Goal: Obtain resource: Obtain resource

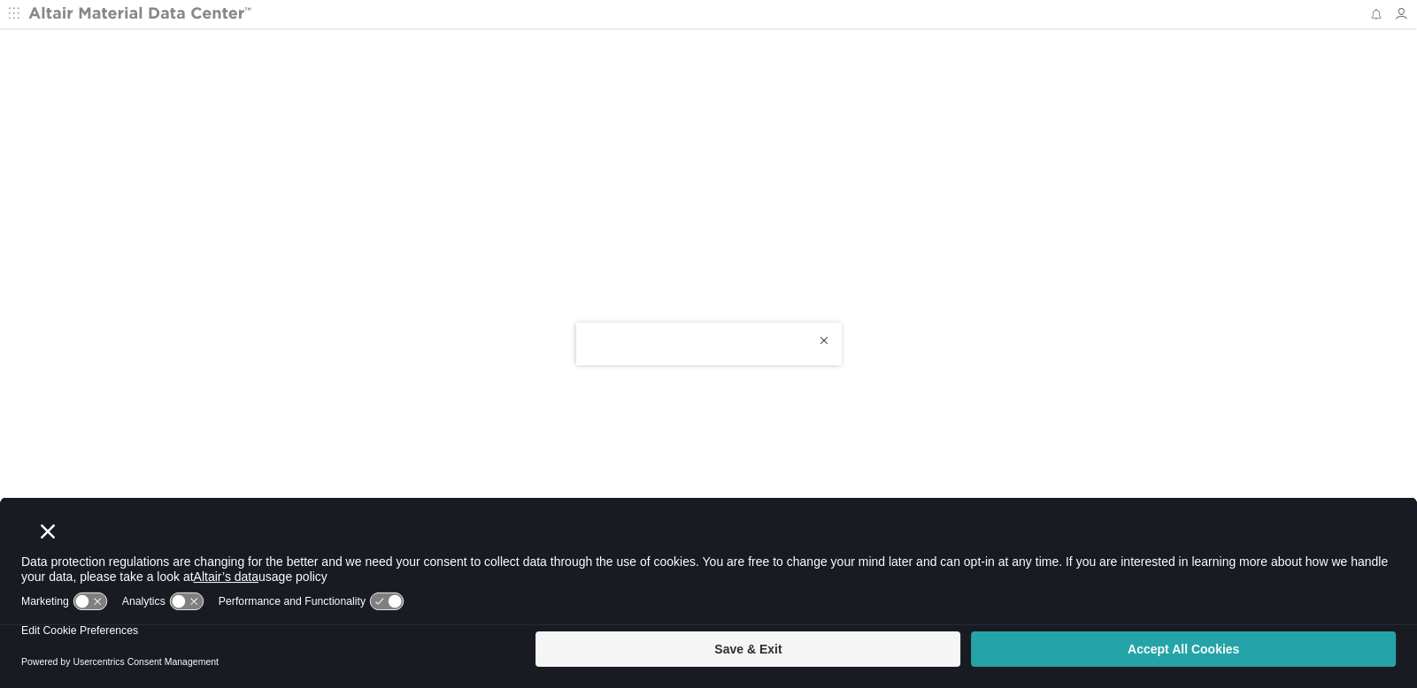
click at [1181, 646] on button "Accept All Cookies" at bounding box center [1183, 649] width 425 height 35
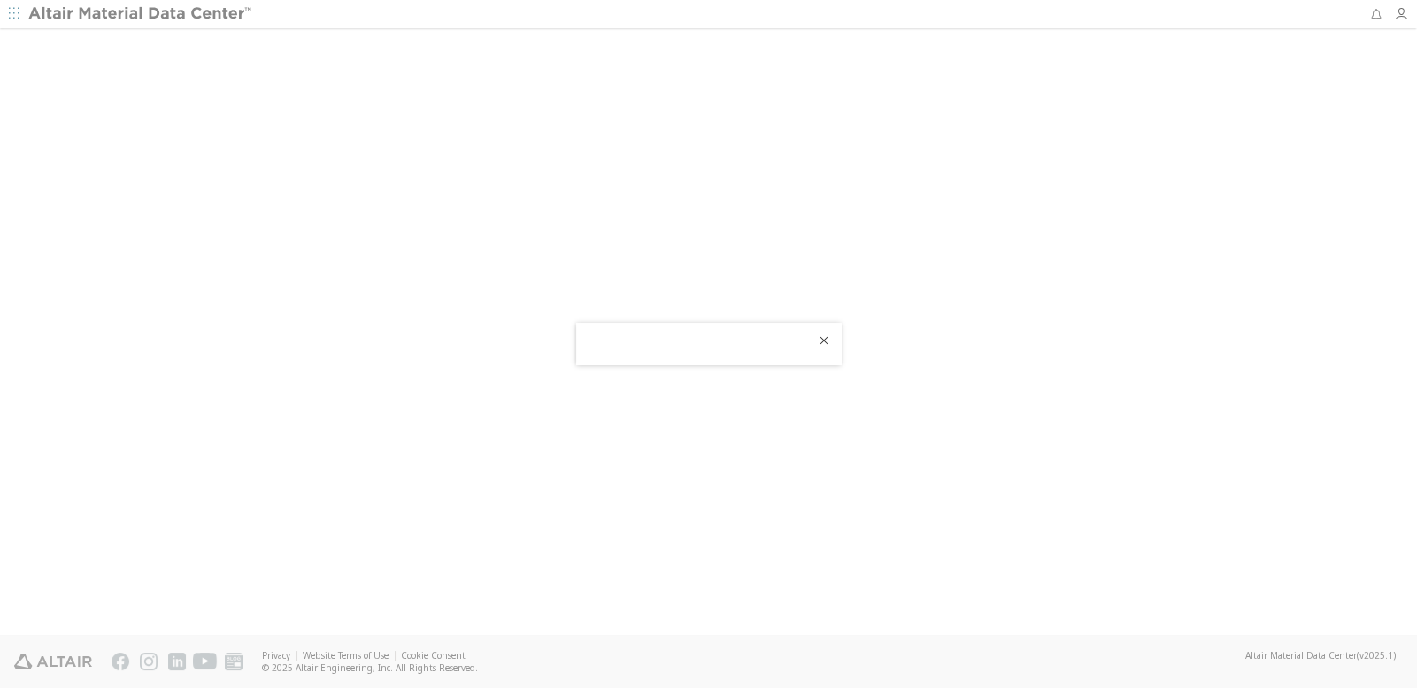
click at [824, 342] on icon "Close" at bounding box center [824, 341] width 14 height 14
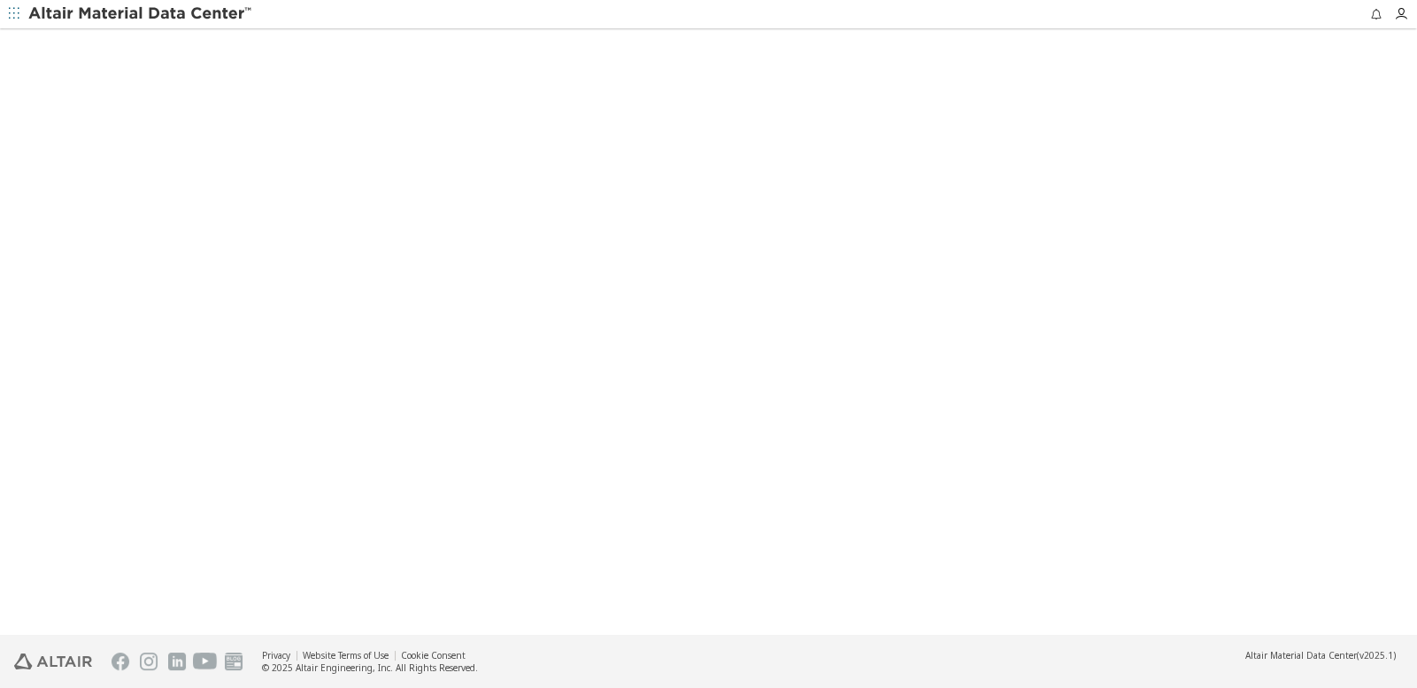
click at [18, 13] on icon "button" at bounding box center [14, 13] width 11 height 11
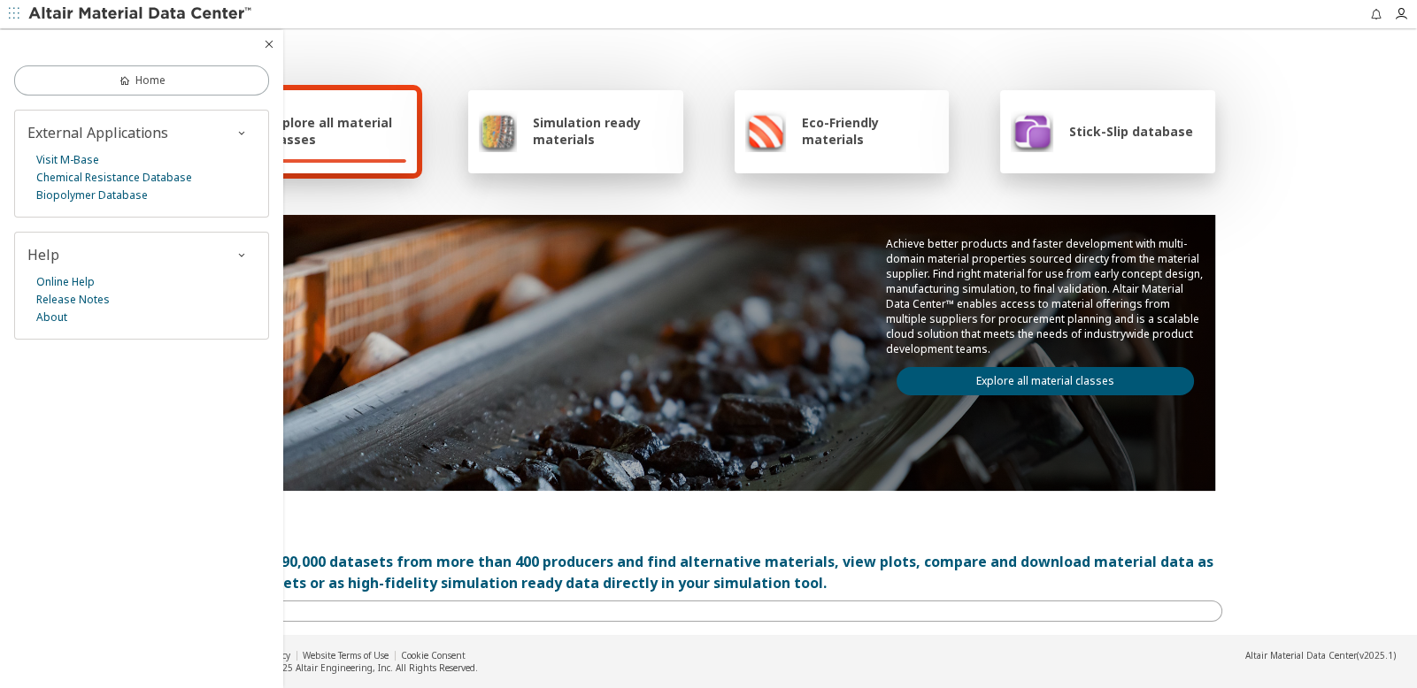
click at [544, 41] on div "Explore all material classes Simulation ready materials Eco-Friendly materials …" at bounding box center [709, 287] width 1027 height 513
click at [269, 43] on icon "button" at bounding box center [269, 44] width 14 height 14
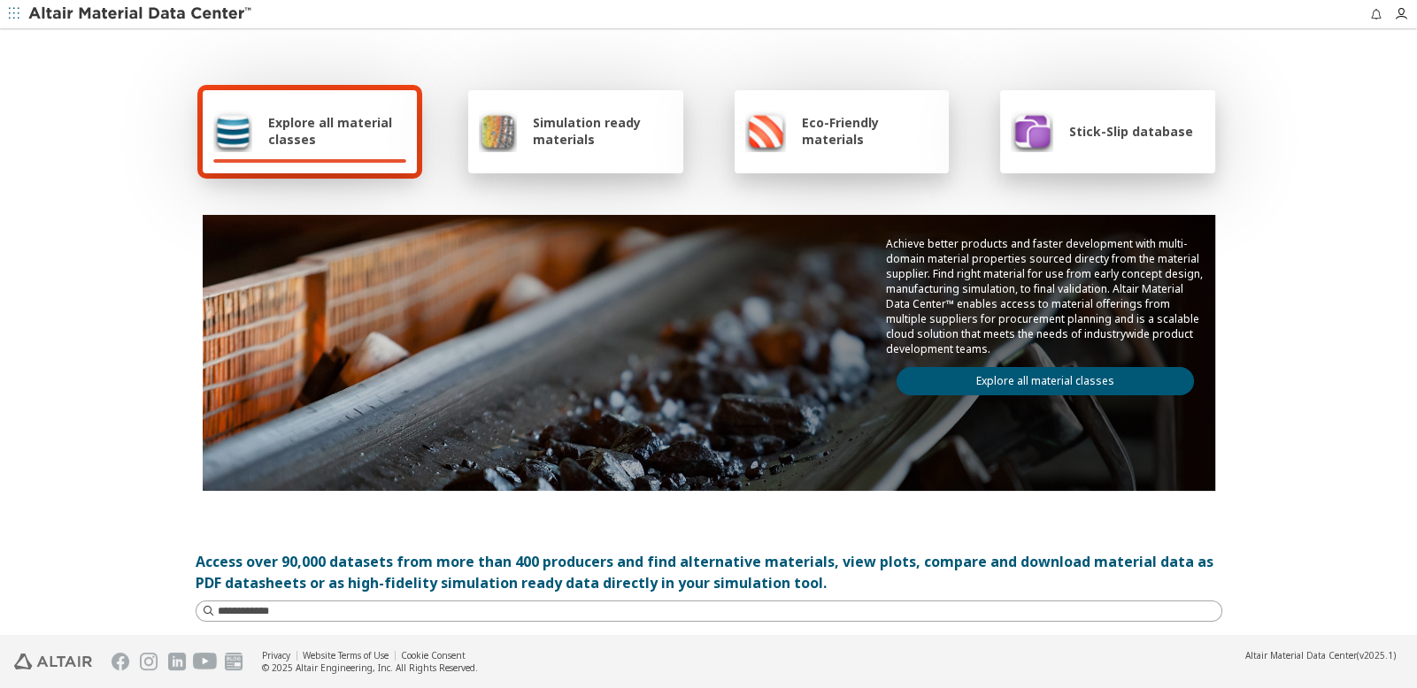
click at [542, 124] on span "Simulation ready materials" at bounding box center [602, 131] width 139 height 34
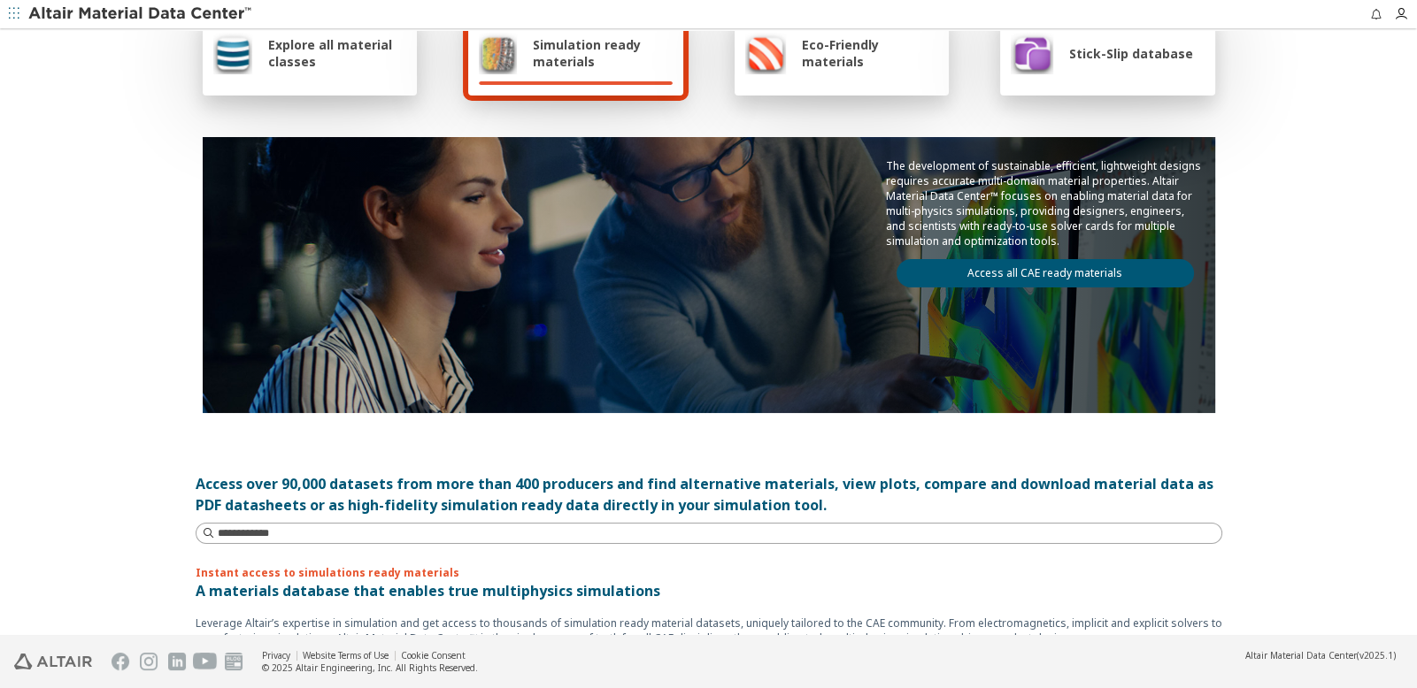
scroll to position [88, 0]
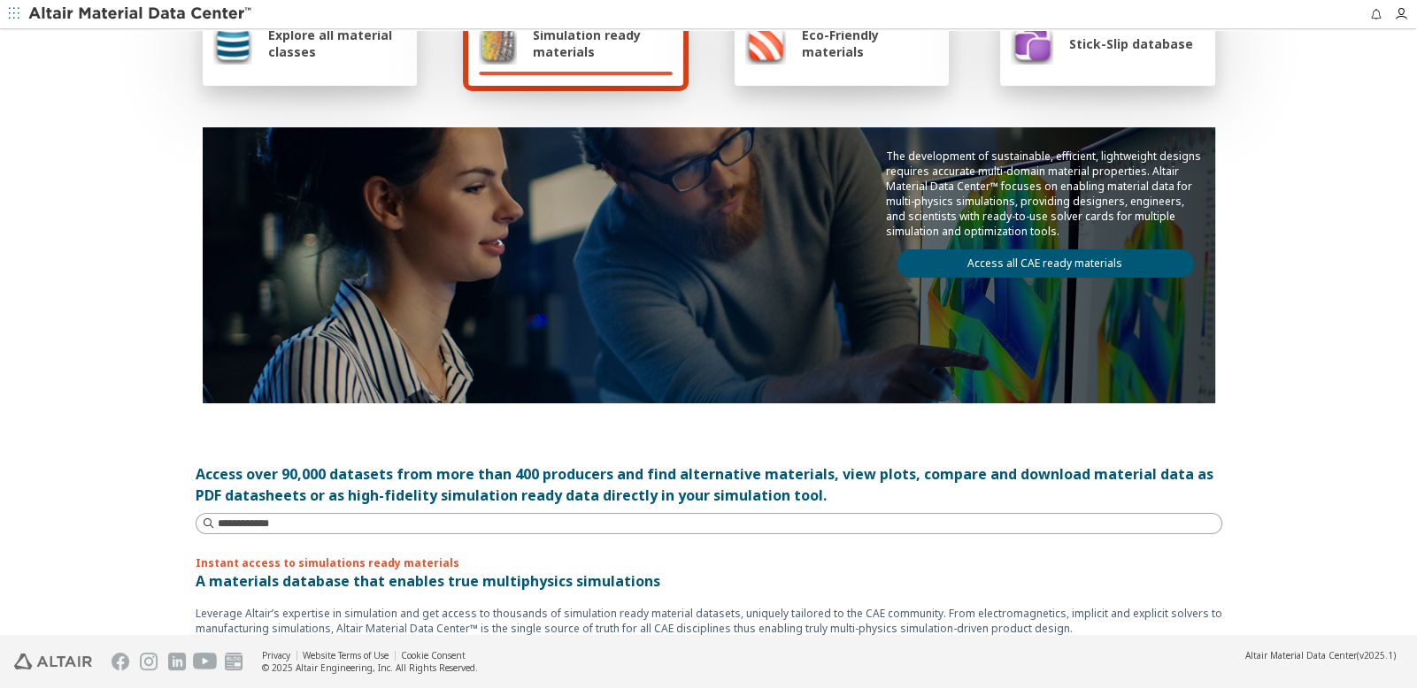
click at [992, 253] on link "Access all CAE ready materials" at bounding box center [1044, 264] width 297 height 28
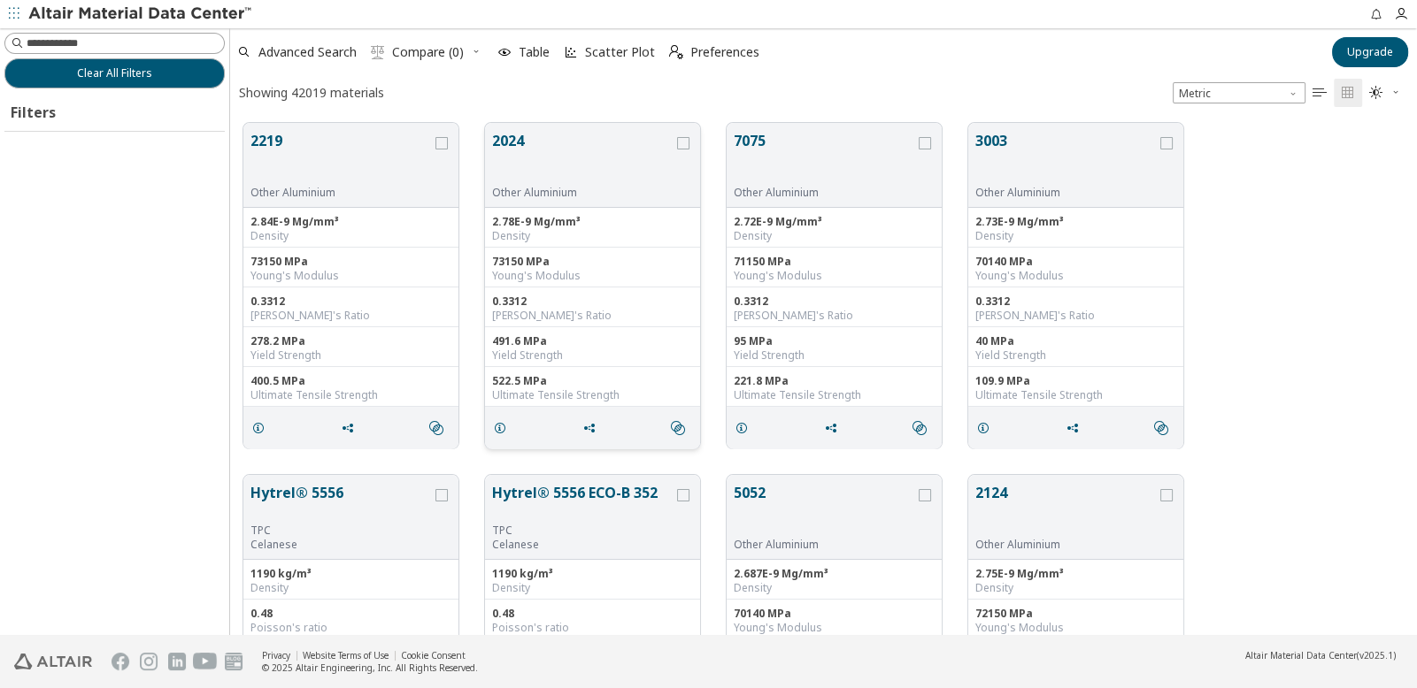
scroll to position [511, 1173]
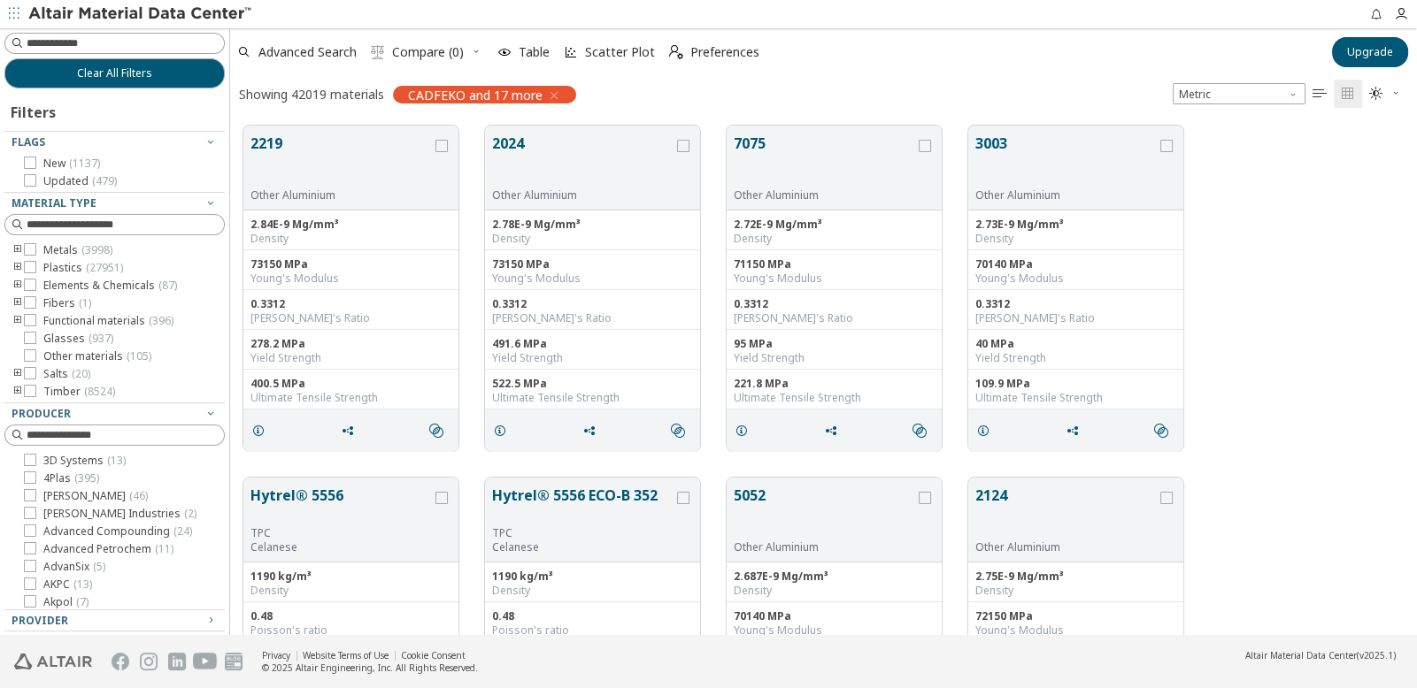
click at [18, 265] on icon "toogle group" at bounding box center [18, 268] width 12 height 14
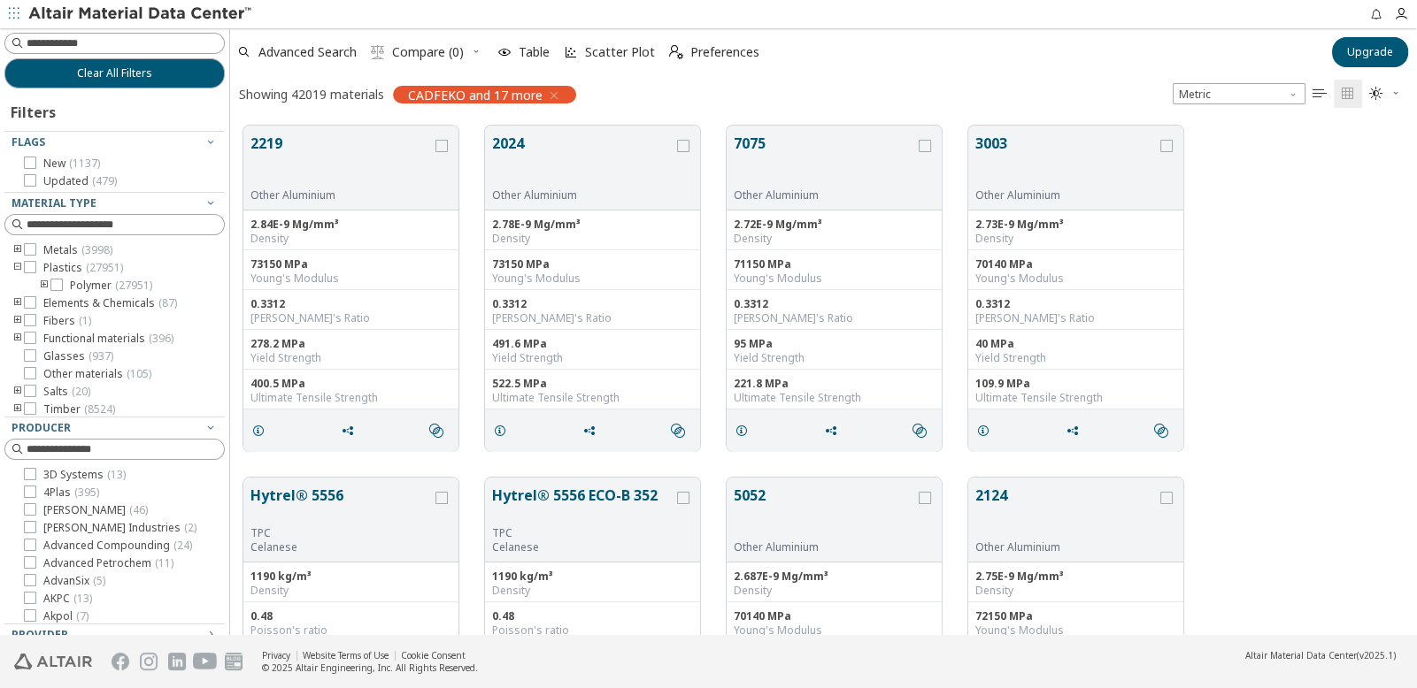
click at [41, 281] on icon "toogle group" at bounding box center [44, 286] width 12 height 14
click at [42, 282] on icon "toogle group" at bounding box center [44, 286] width 12 height 14
click at [12, 320] on icon "toogle group" at bounding box center [18, 321] width 12 height 14
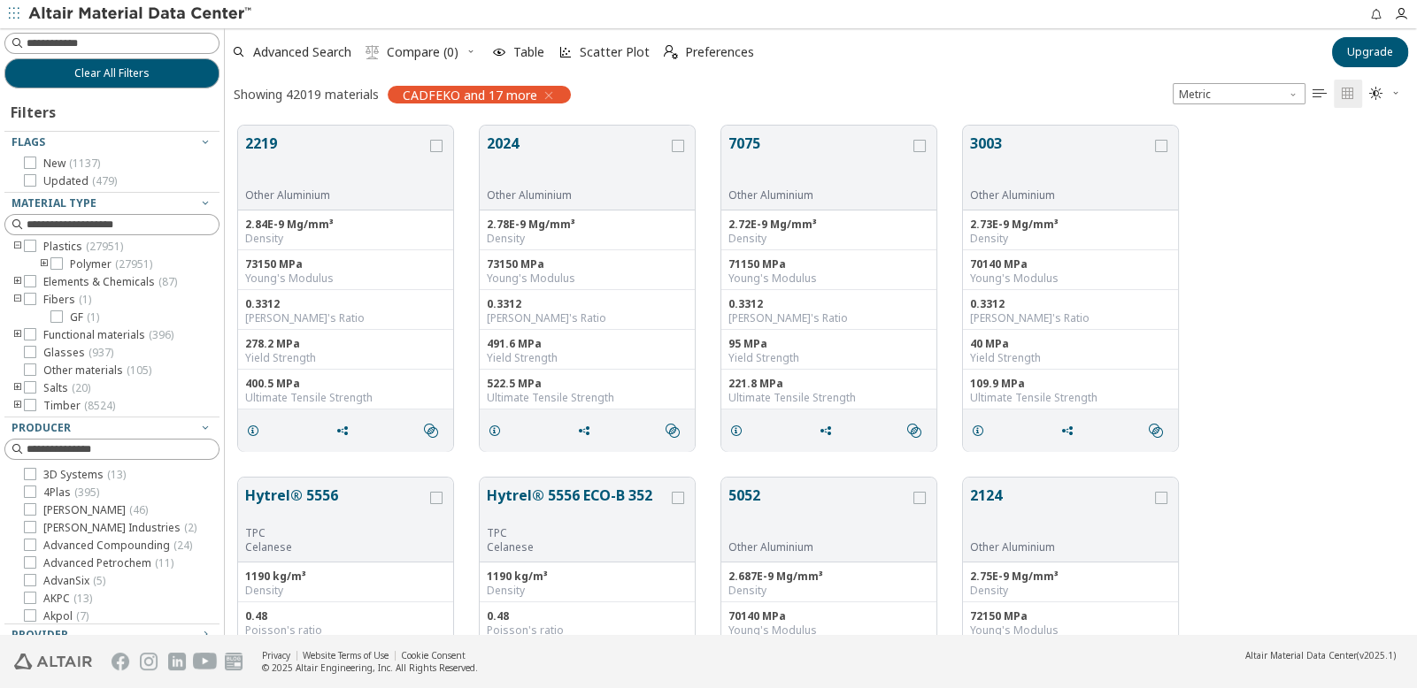
scroll to position [14, 14]
drag, startPoint x: 224, startPoint y: 414, endPoint x: 225, endPoint y: 445, distance: 31.0
click at [225, 445] on div "Clear All Filters Filters Flags New ( 1137 ) Updated ( 479 ) Material Type Meta…" at bounding box center [708, 331] width 1417 height 607
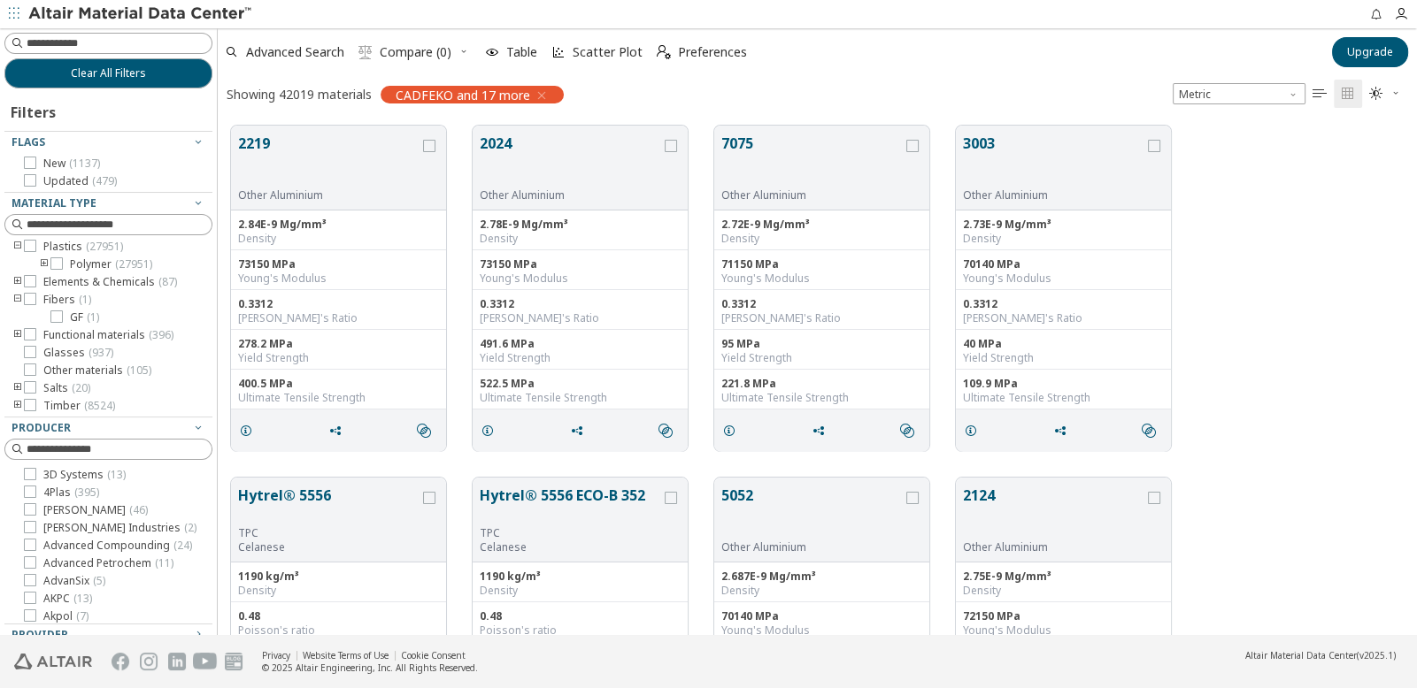
click at [218, 430] on div "Clear All Filters Filters Flags New ( 1137 ) Updated ( 479 ) Material Type Meta…" at bounding box center [708, 331] width 1417 height 607
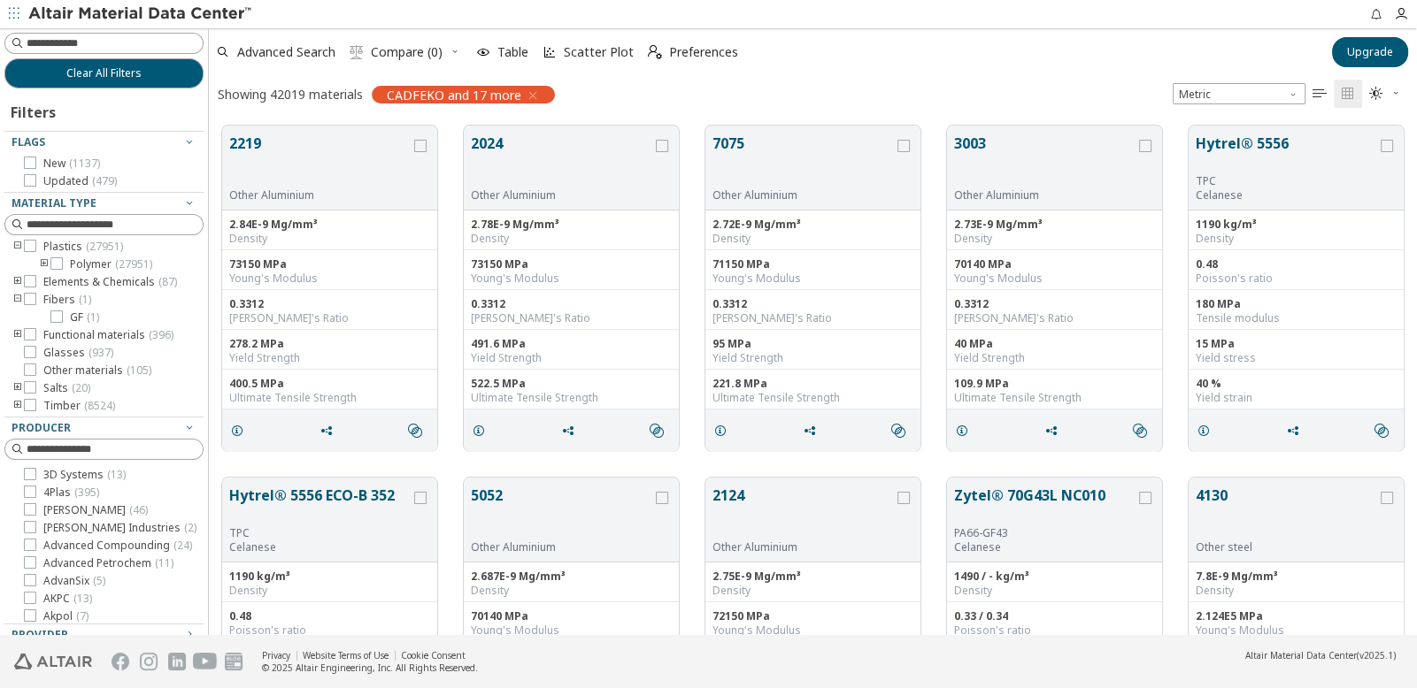
click at [209, 419] on div "Clear All Filters Filters Flags New ( 1137 ) Updated ( 479 ) Material Type Meta…" at bounding box center [708, 331] width 1417 height 607
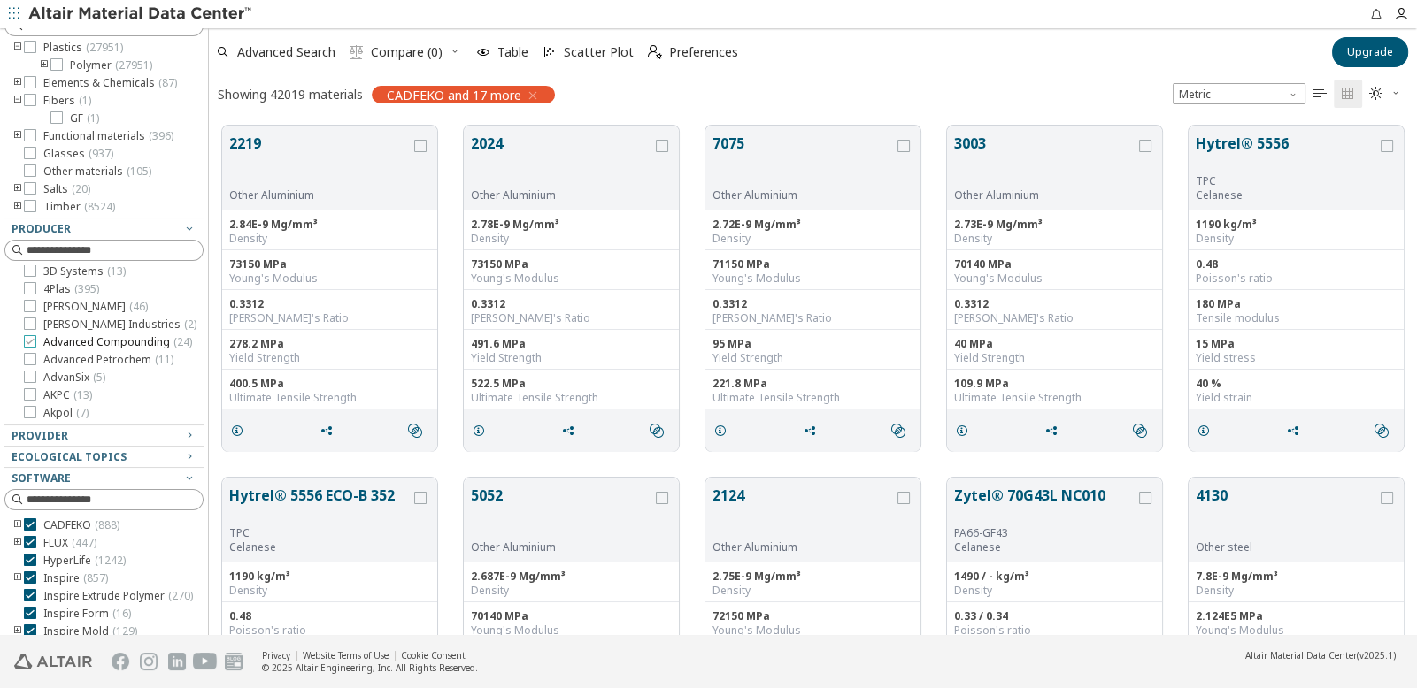
scroll to position [0, 0]
click at [27, 344] on icon at bounding box center [30, 346] width 12 height 12
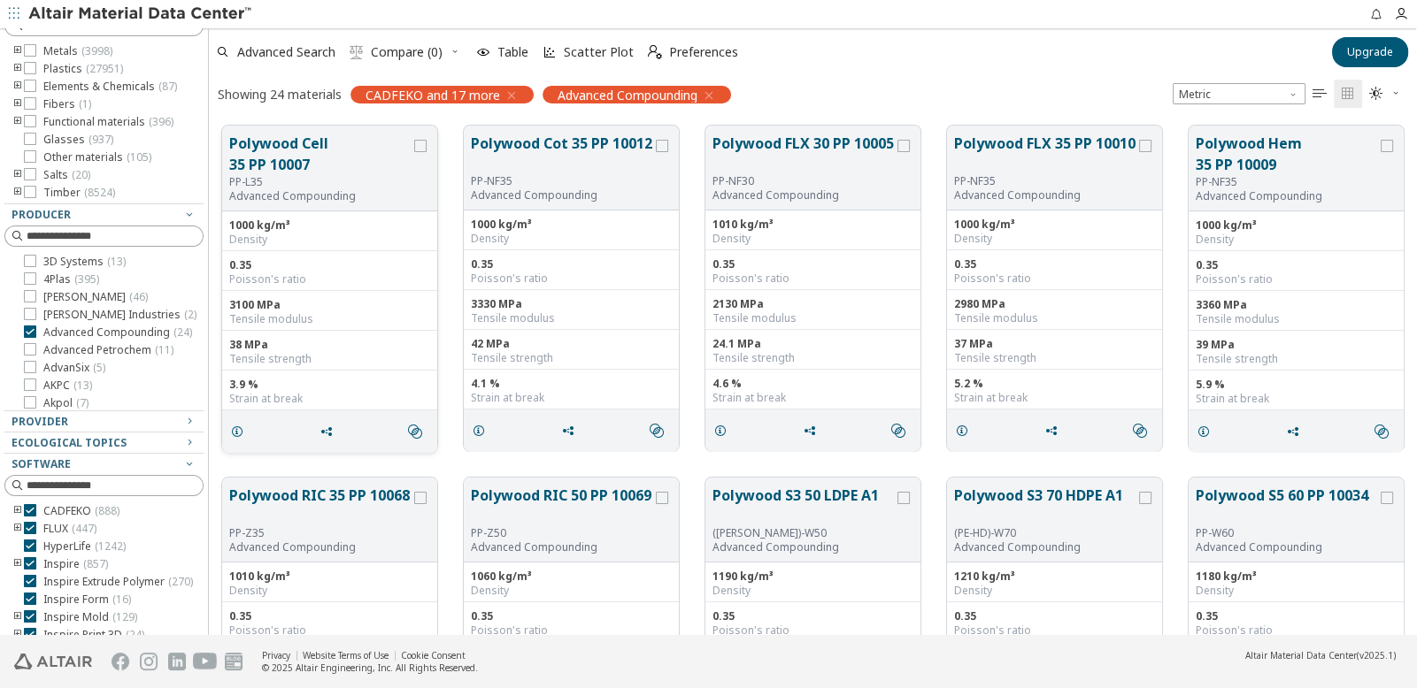
scroll to position [40, 0]
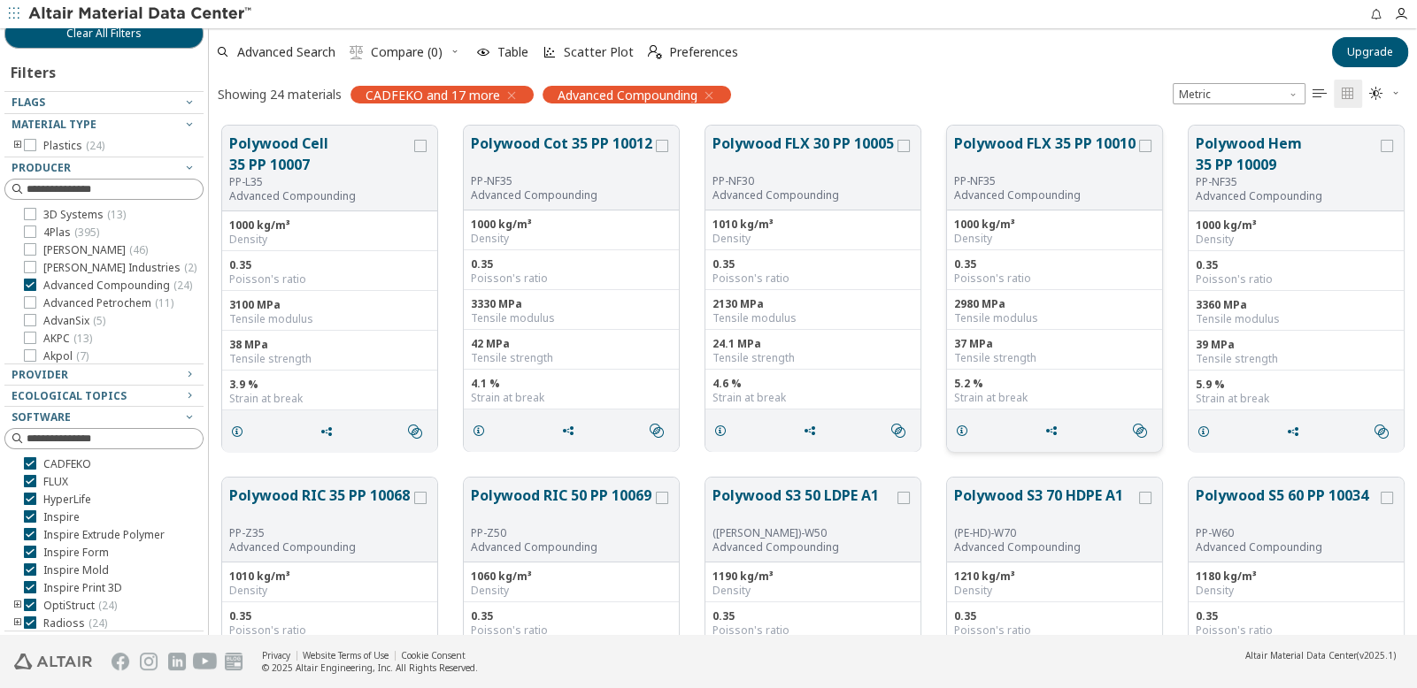
click at [1062, 173] on button "Polywood FLX 35 PP 10010" at bounding box center [1044, 154] width 181 height 42
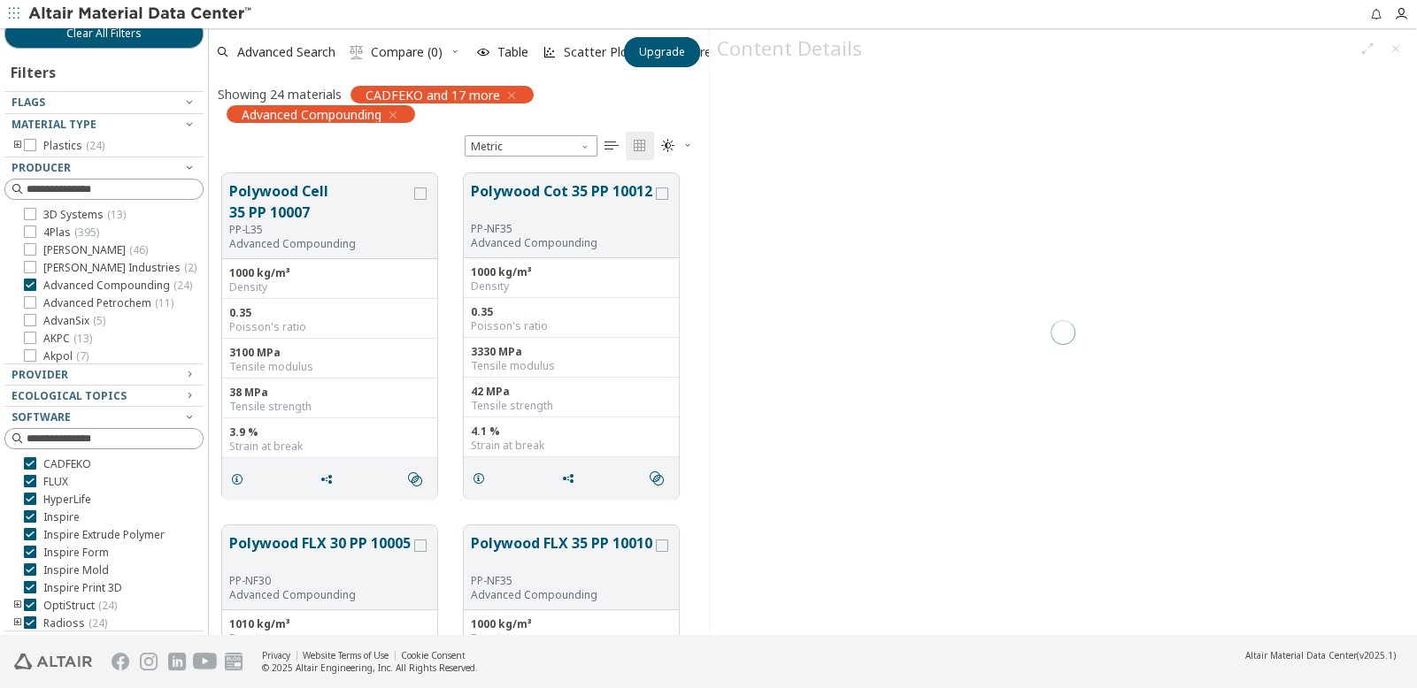
scroll to position [13, 13]
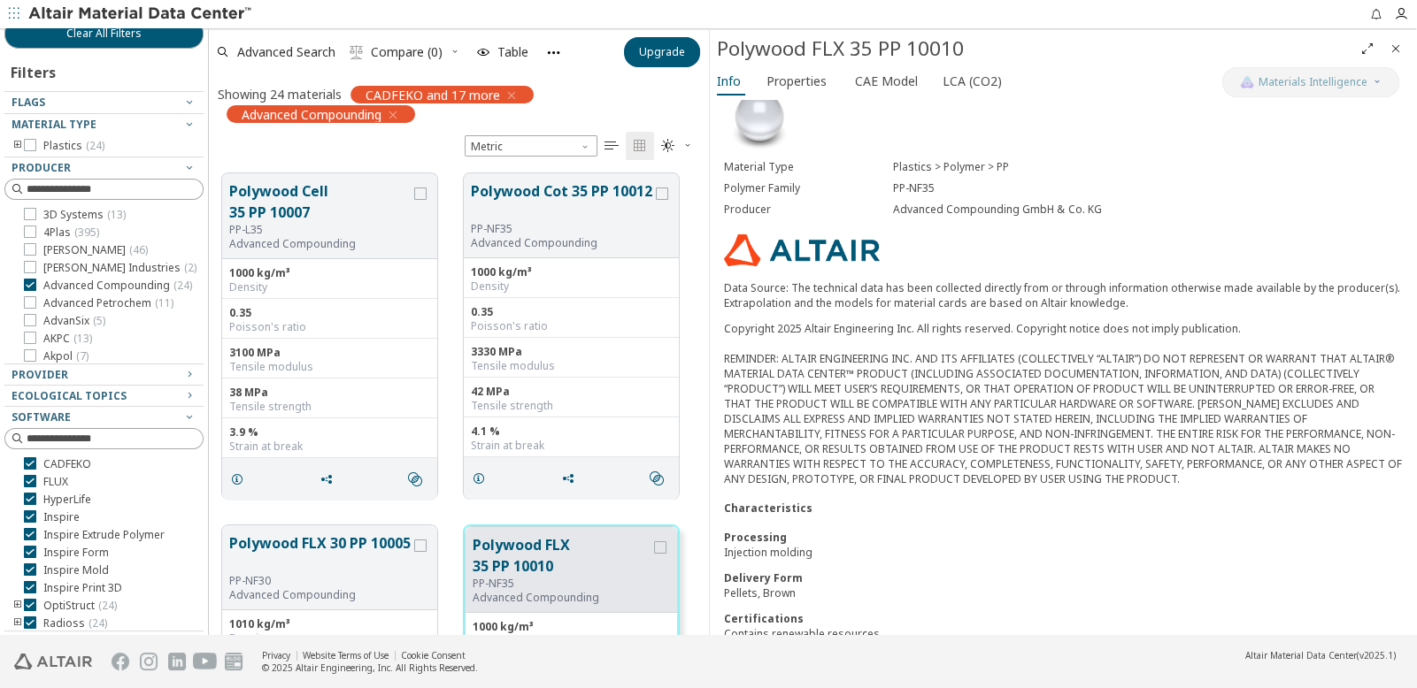
scroll to position [117, 0]
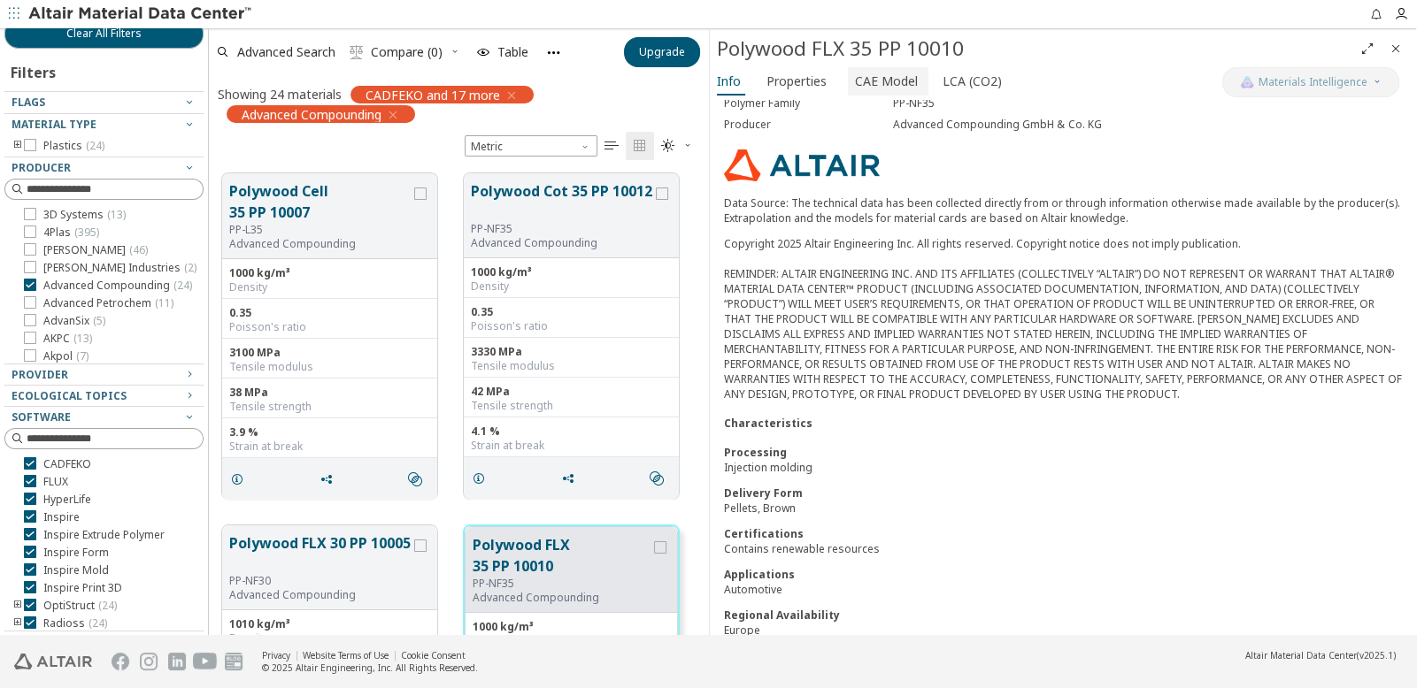
click at [863, 77] on span "CAE Model" at bounding box center [886, 81] width 63 height 28
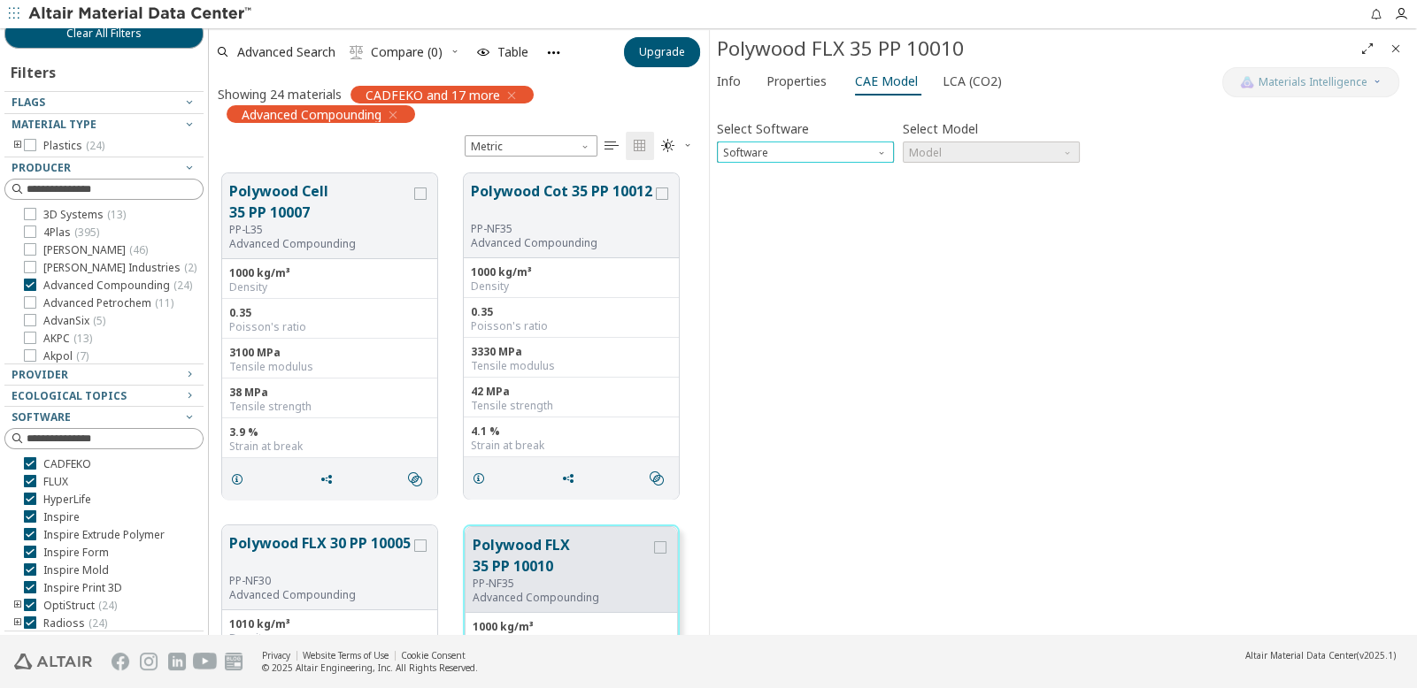
click at [881, 145] on span "Software" at bounding box center [883, 149] width 14 height 14
click at [758, 175] on span "OptiStruct" at bounding box center [749, 174] width 51 height 14
click at [991, 150] on span "Model" at bounding box center [991, 152] width 177 height 21
click at [935, 176] on span "Mat1" at bounding box center [923, 174] width 26 height 14
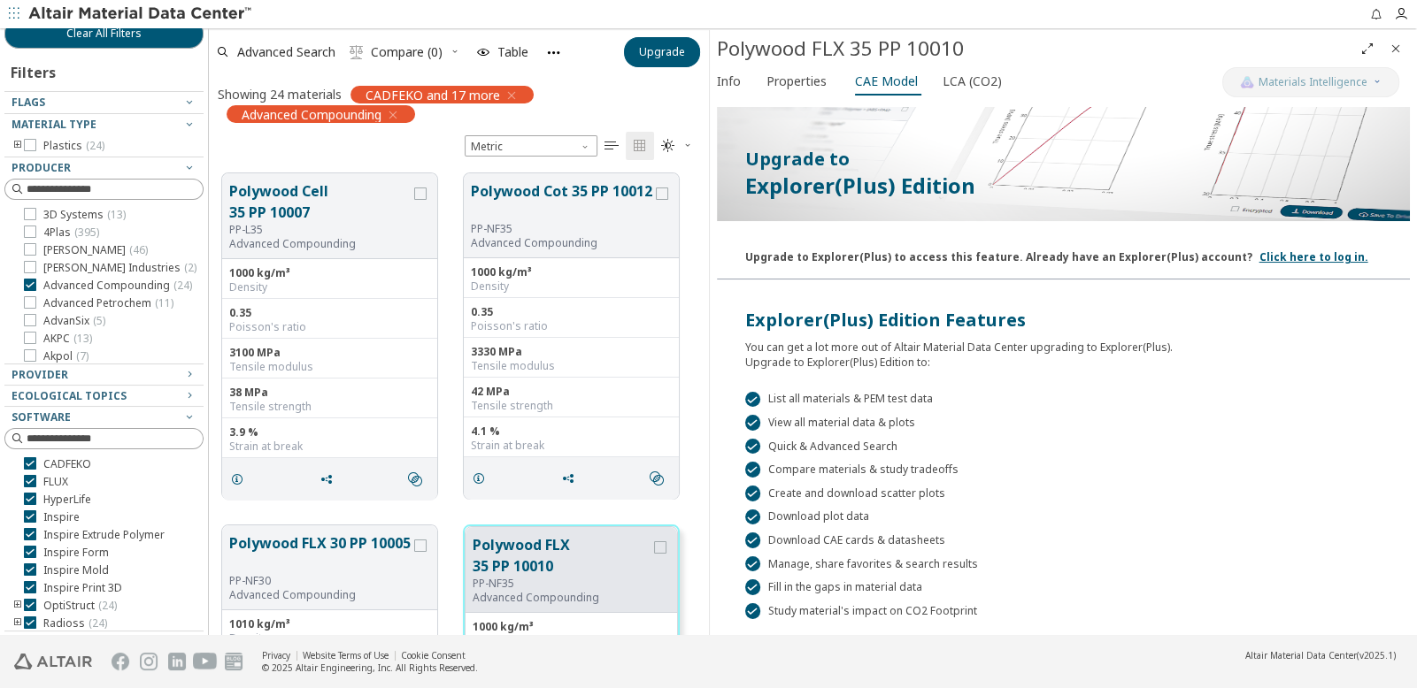
scroll to position [241, 0]
